Goal: Transaction & Acquisition: Purchase product/service

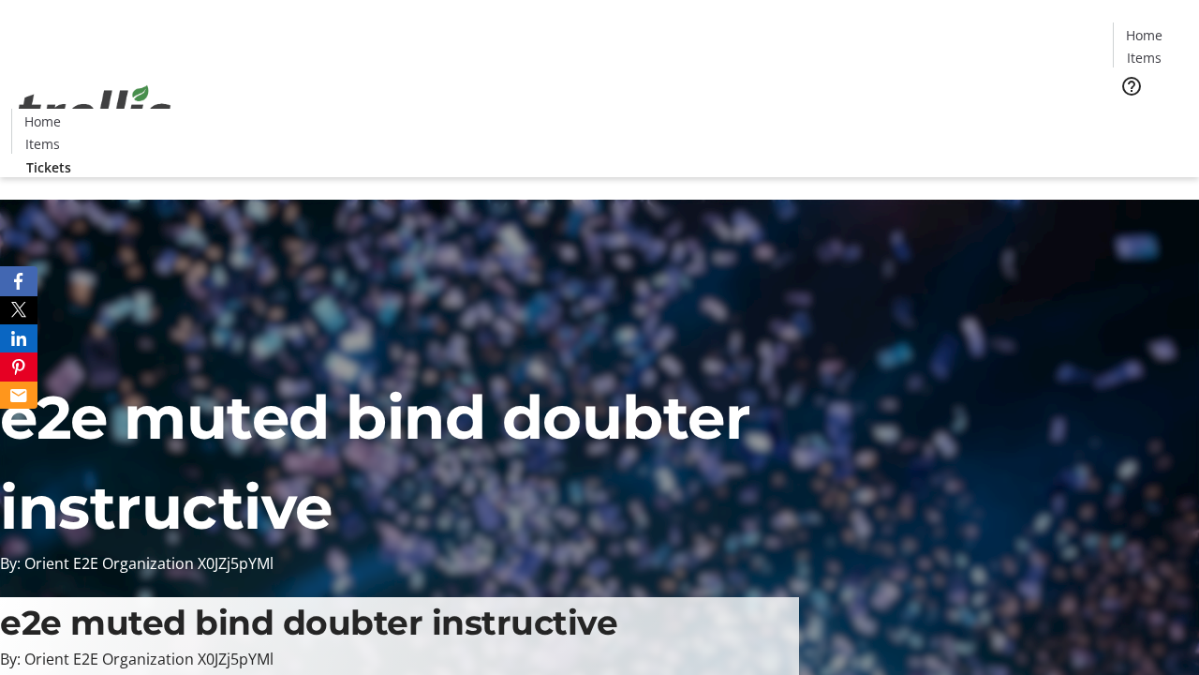
click at [1128, 109] on span "Tickets" at bounding box center [1150, 119] width 45 height 20
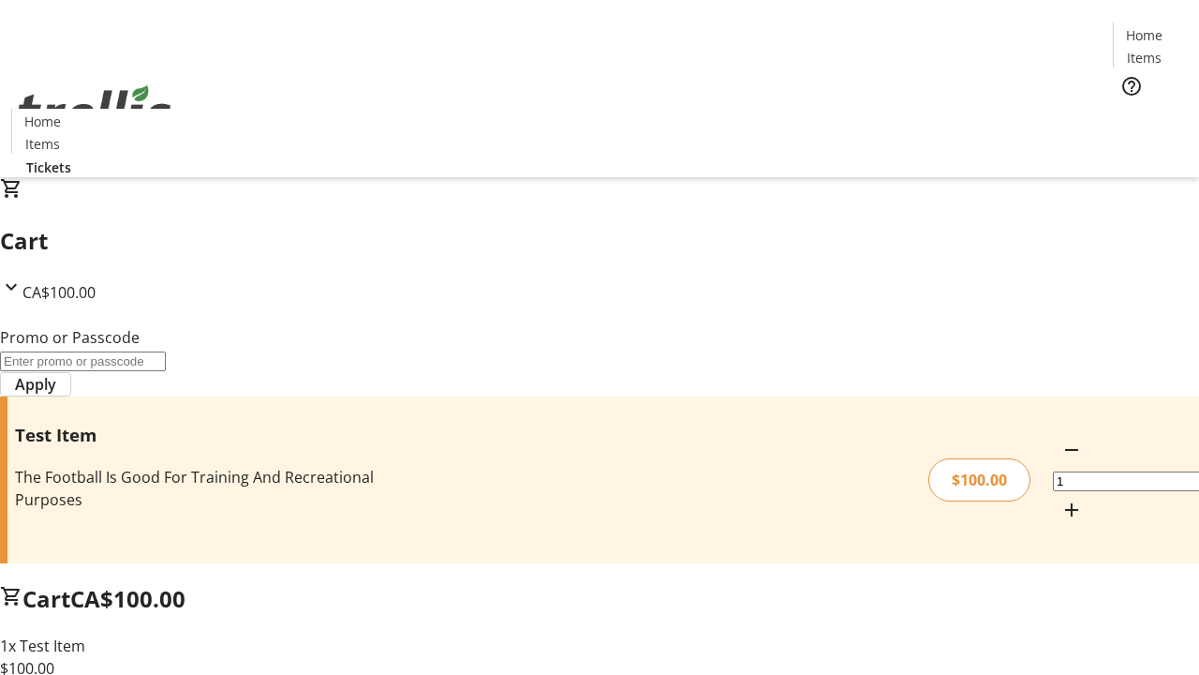
type input "PERCENT"
